Goal: Find specific page/section: Find specific page/section

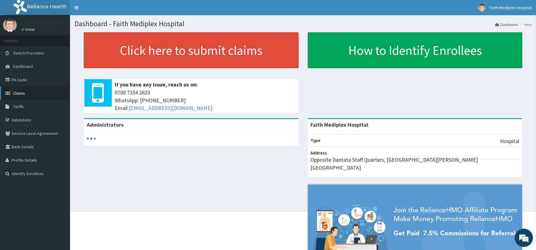
drag, startPoint x: 25, startPoint y: 96, endPoint x: 0, endPoint y: 75, distance: 32.0
click at [25, 96] on link "Claims" at bounding box center [35, 92] width 70 height 13
click at [27, 83] on link "PA Code" at bounding box center [35, 79] width 70 height 13
